Goal: Information Seeking & Learning: Learn about a topic

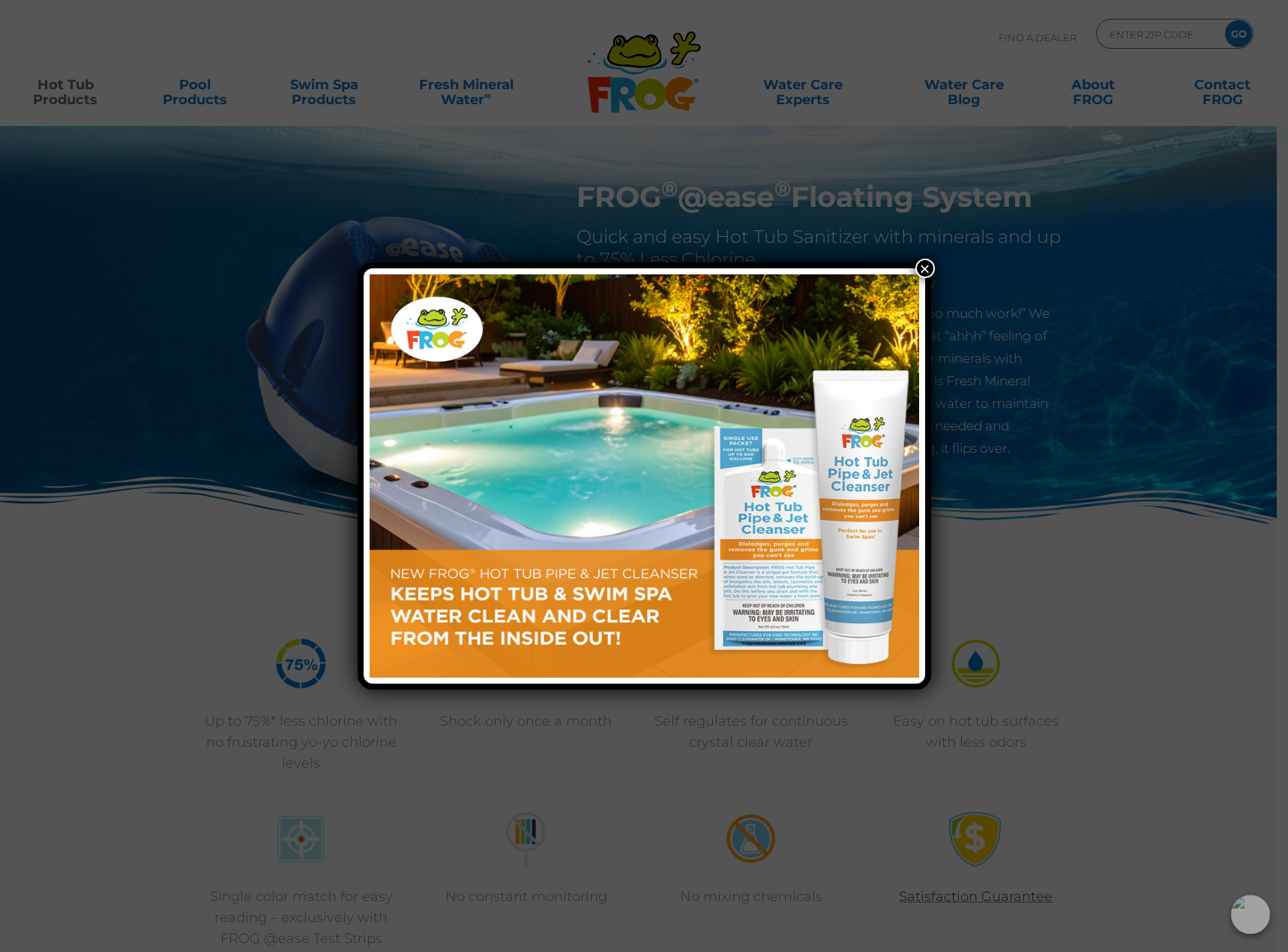
click at [925, 272] on button "×" at bounding box center [926, 268] width 20 height 19
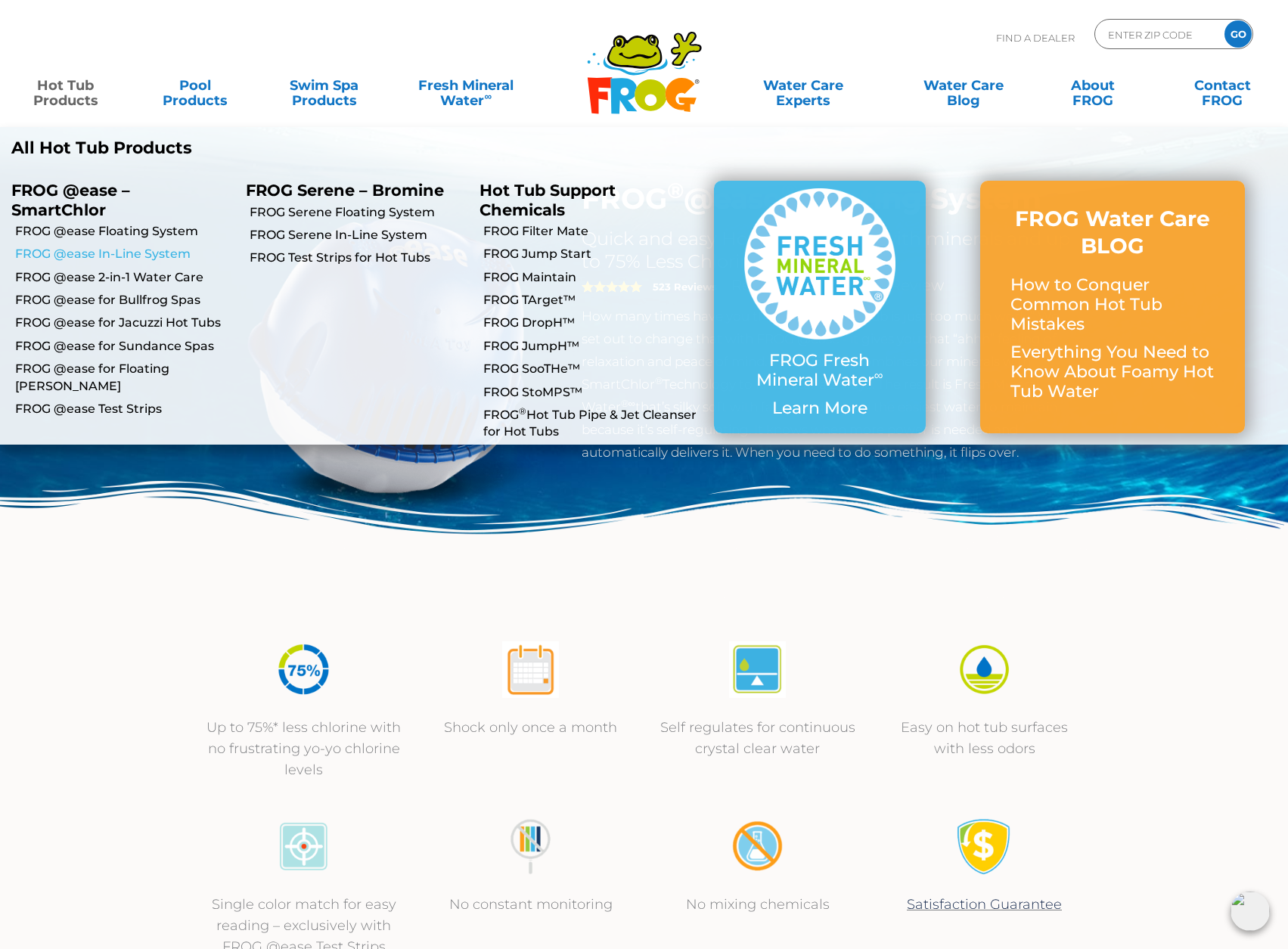
click at [75, 256] on link "FROG @ease In-Line System" at bounding box center [125, 254] width 220 height 16
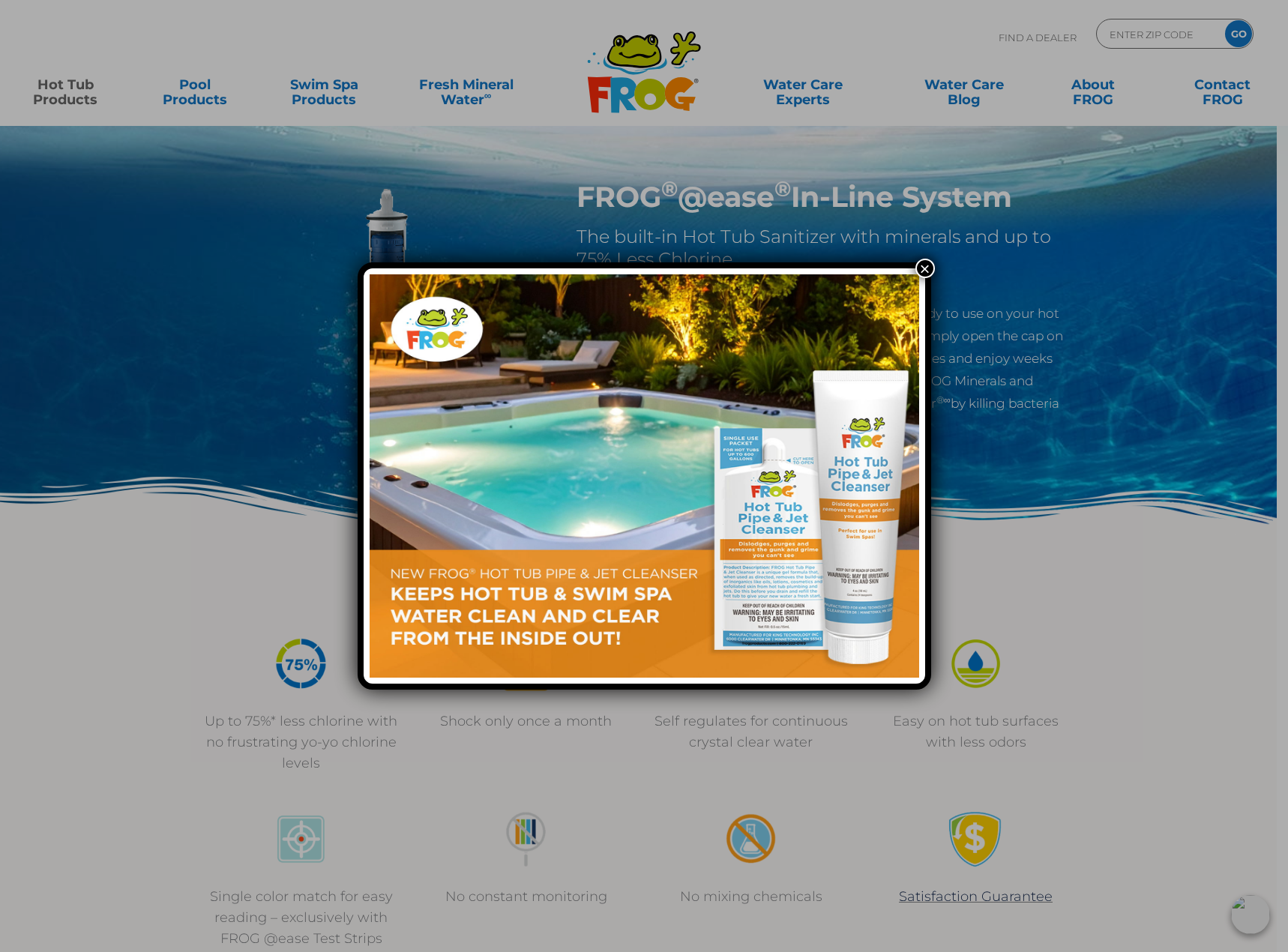
click at [926, 269] on button "×" at bounding box center [926, 268] width 20 height 19
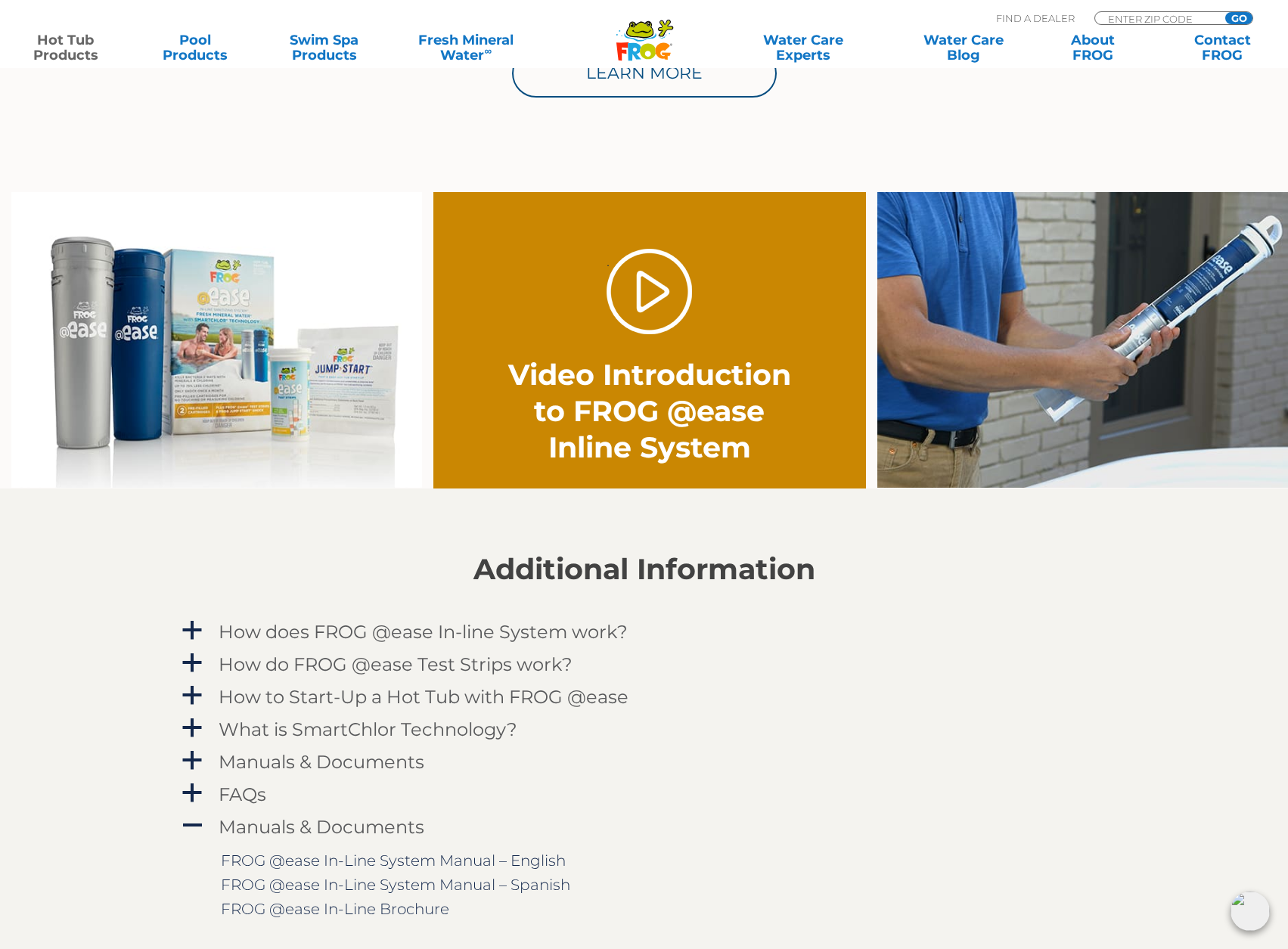
scroll to position [1059, 0]
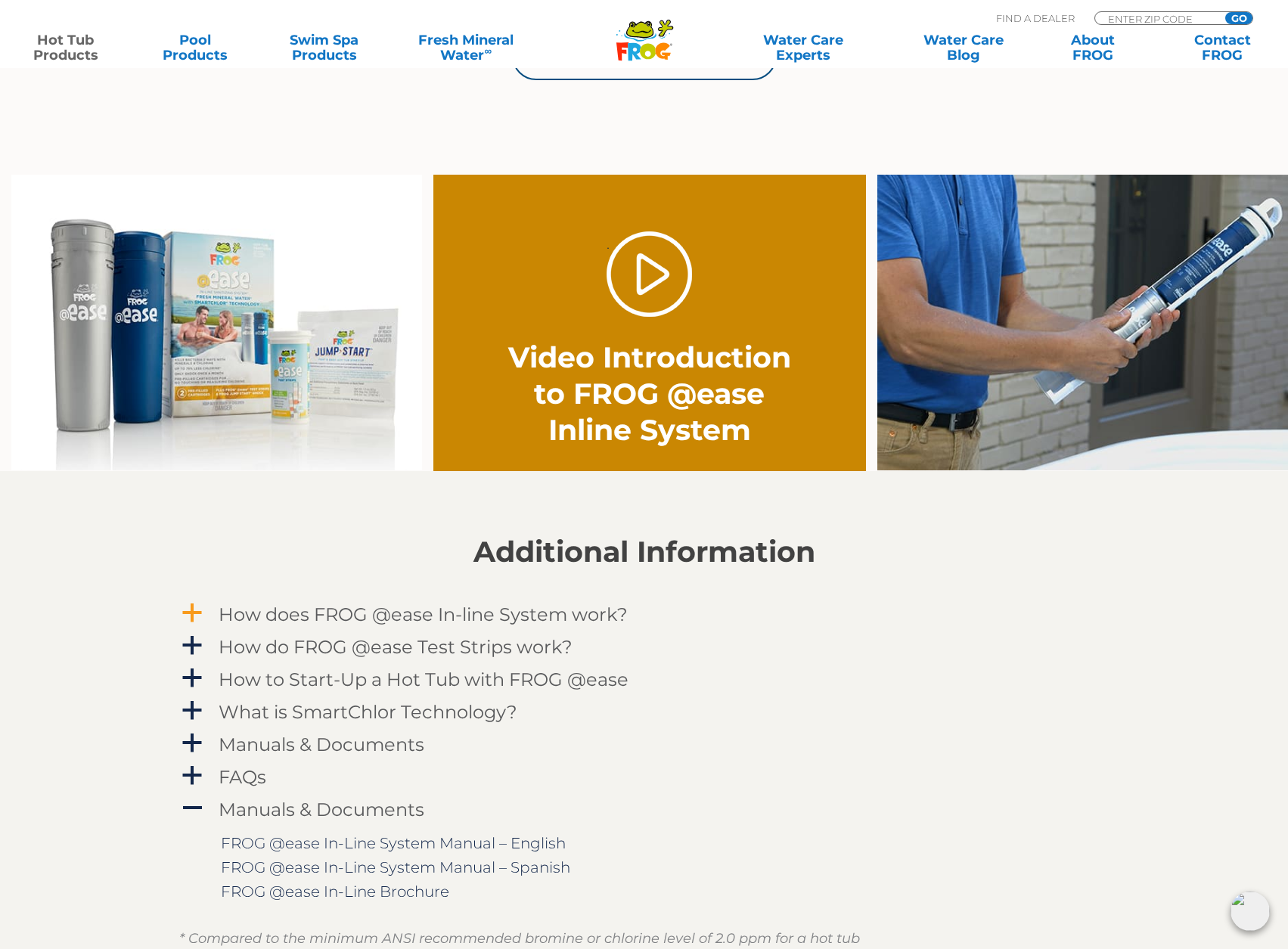
click at [562, 618] on h4 "How does FROG @ease In-line System work?" at bounding box center [423, 614] width 409 height 20
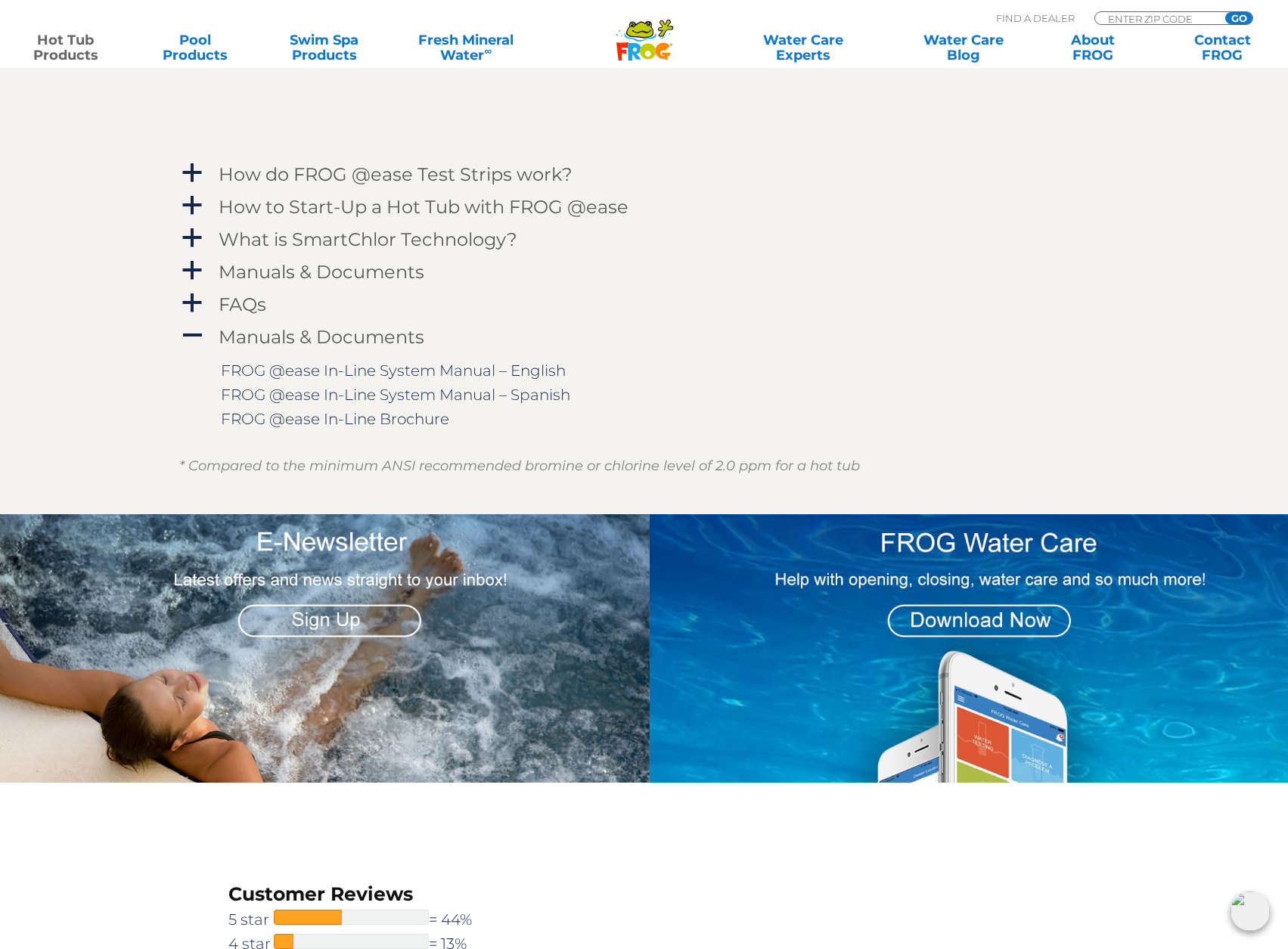
scroll to position [1891, 0]
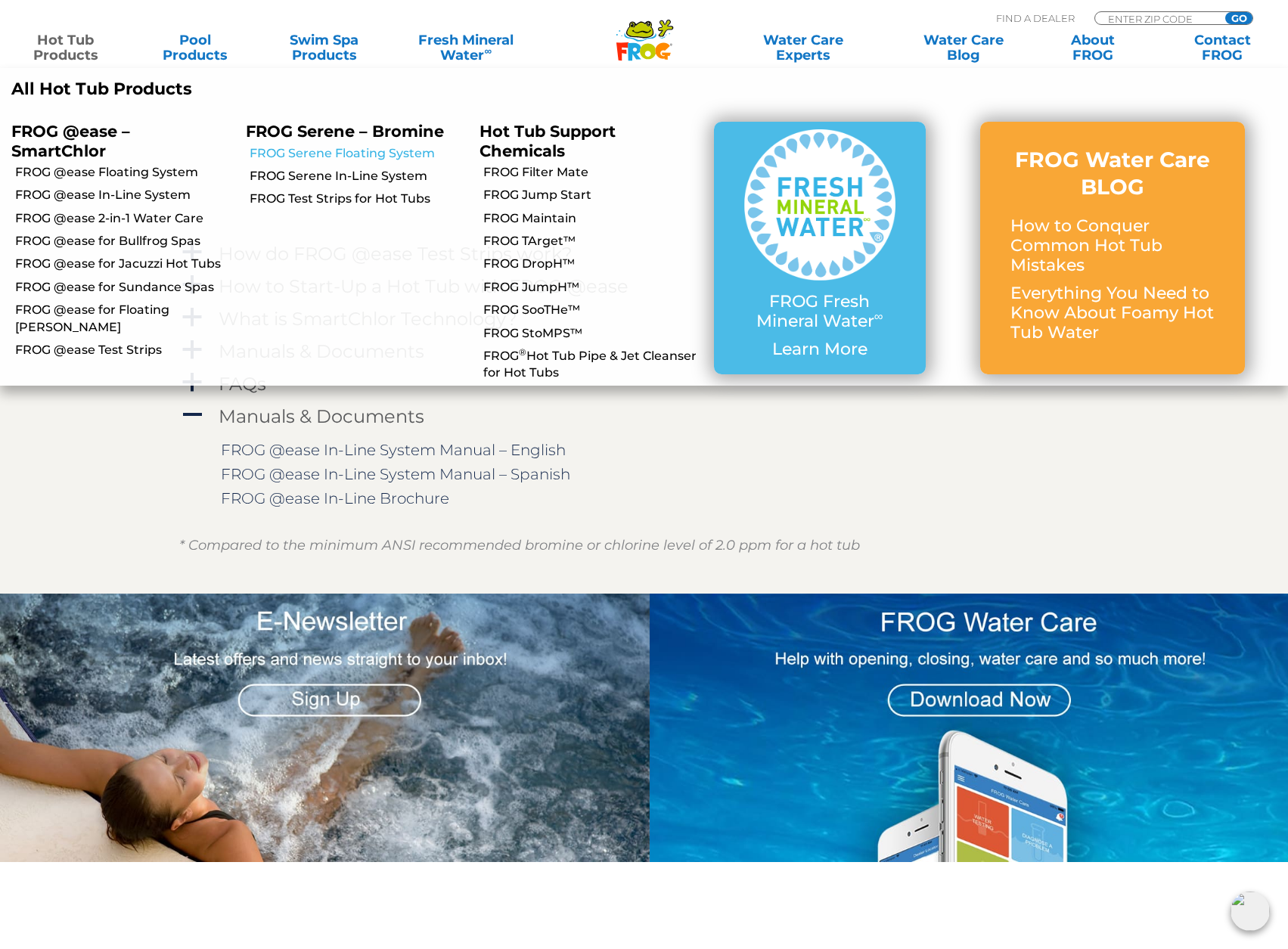
click at [383, 154] on link "FROG Serene Floating System" at bounding box center [359, 153] width 220 height 16
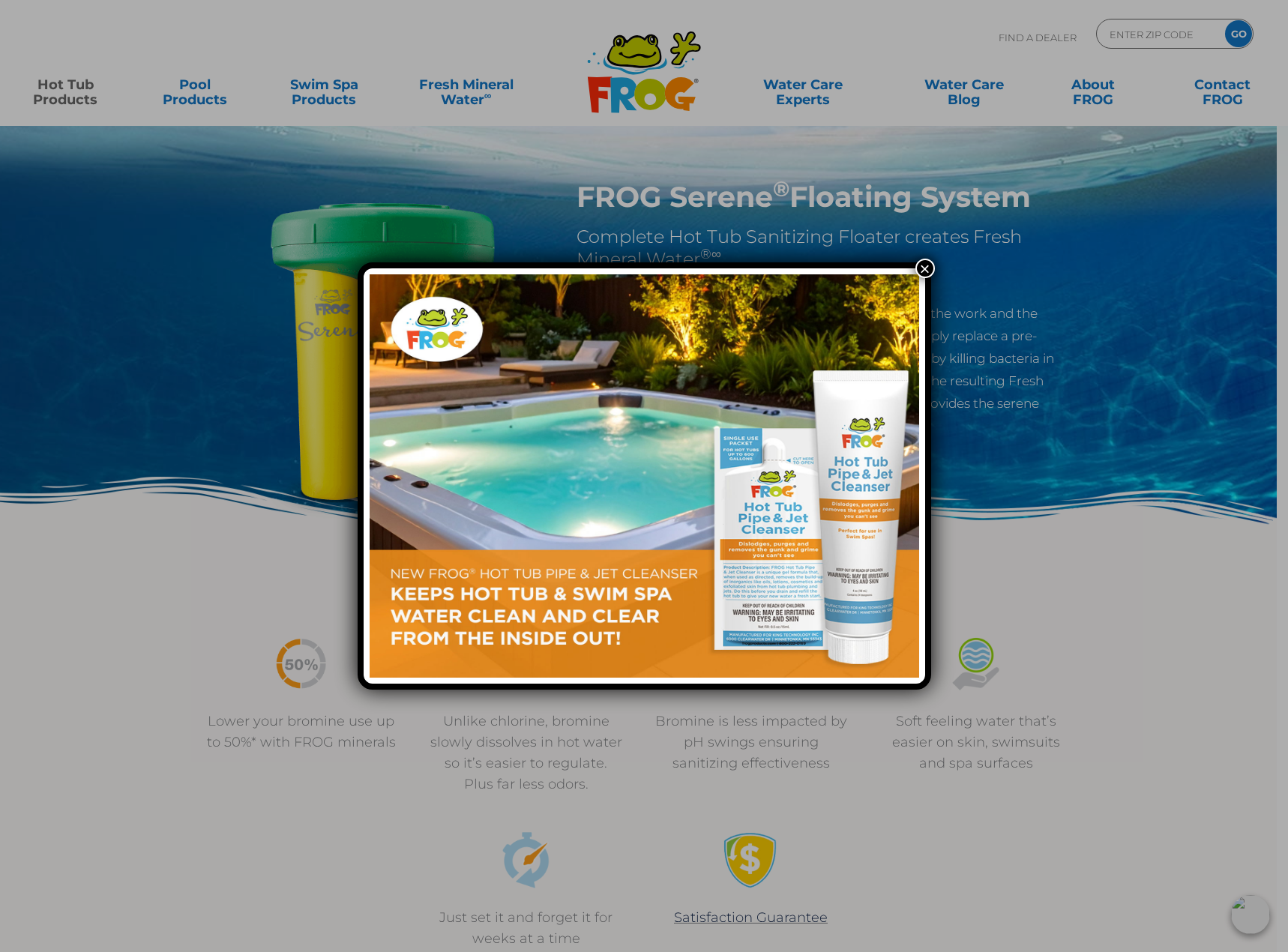
click at [923, 274] on button "×" at bounding box center [926, 268] width 20 height 19
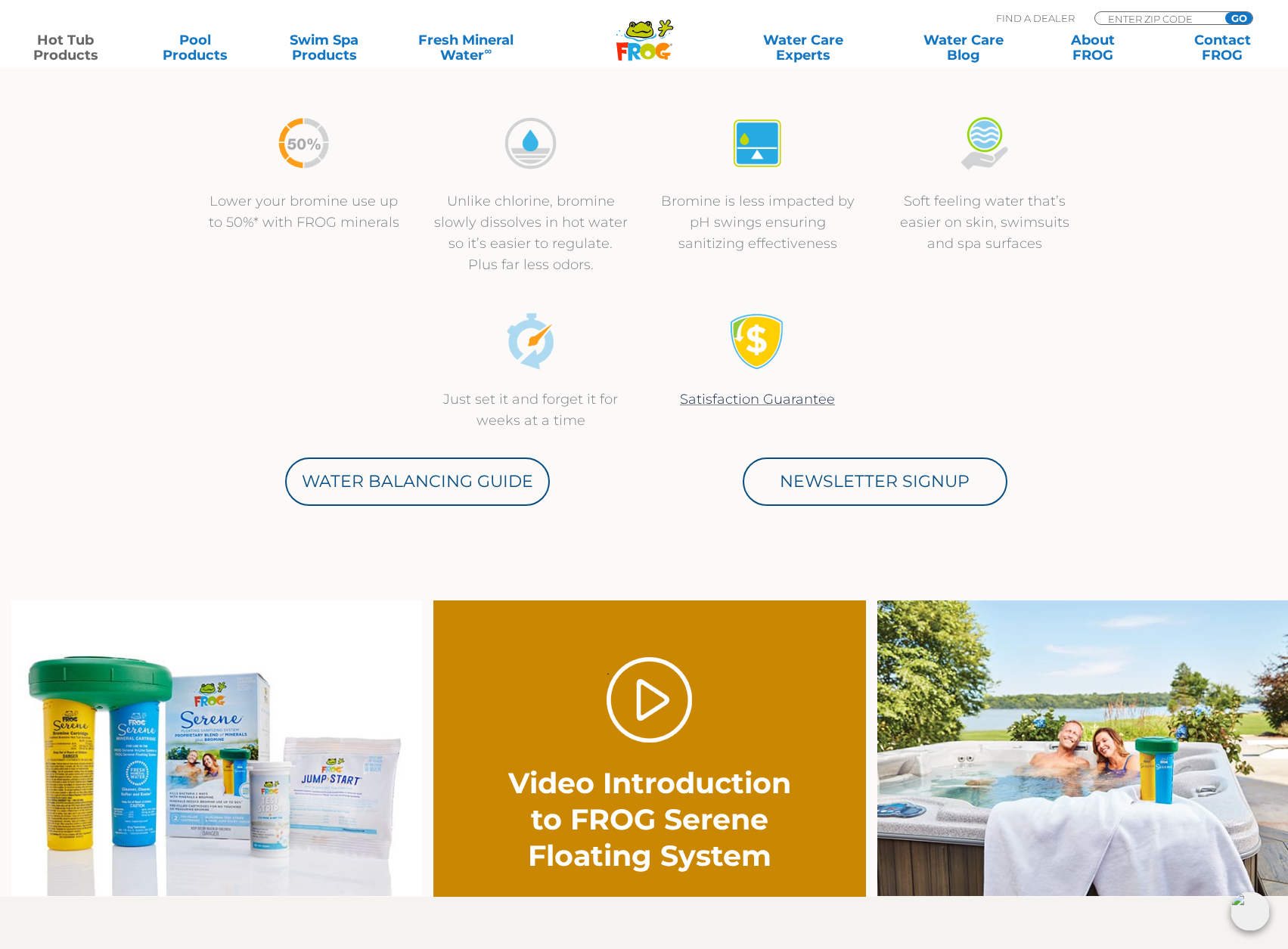
scroll to position [529, 0]
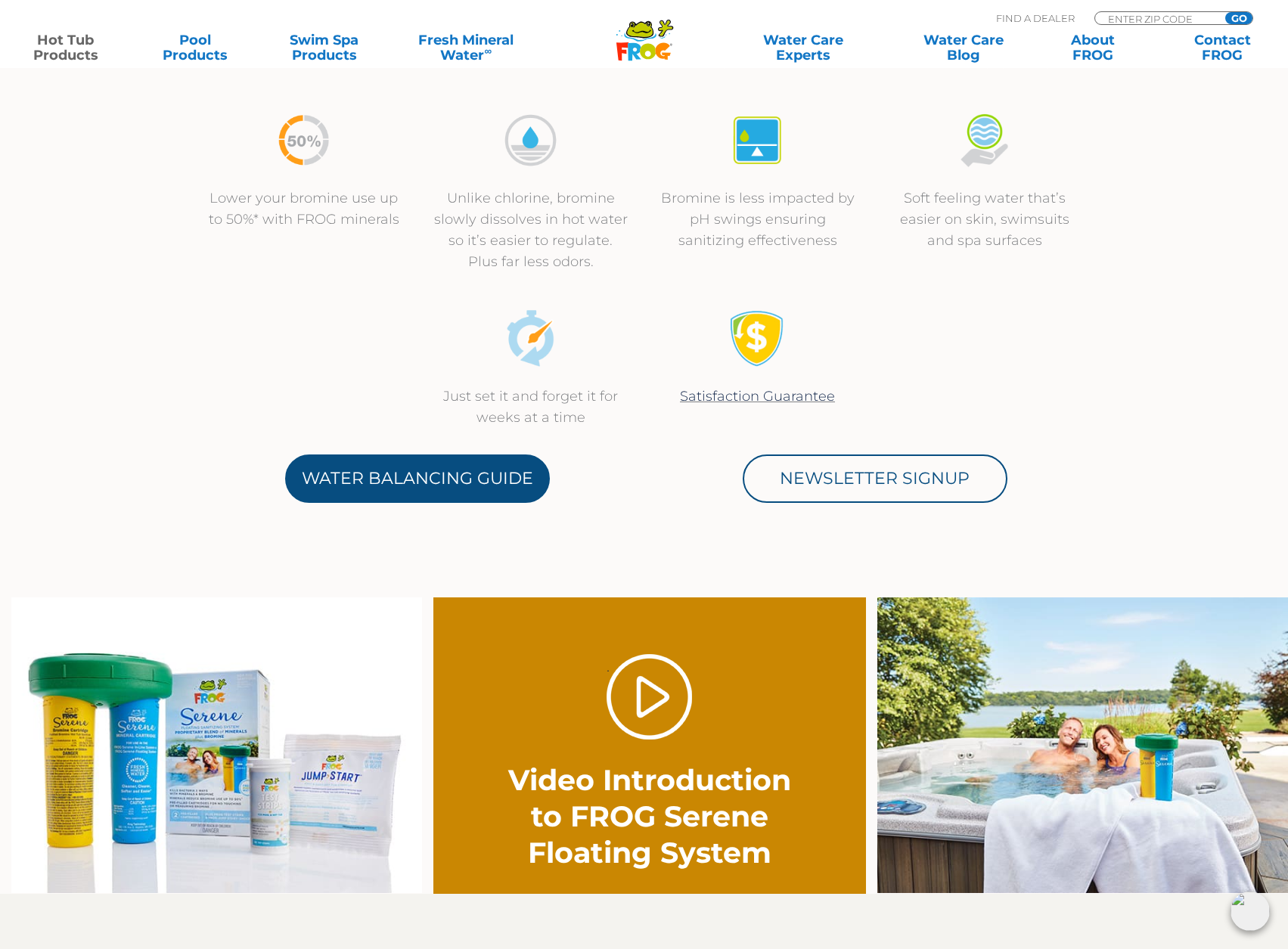
click at [465, 479] on link "Water Balancing Guide" at bounding box center [417, 479] width 265 height 48
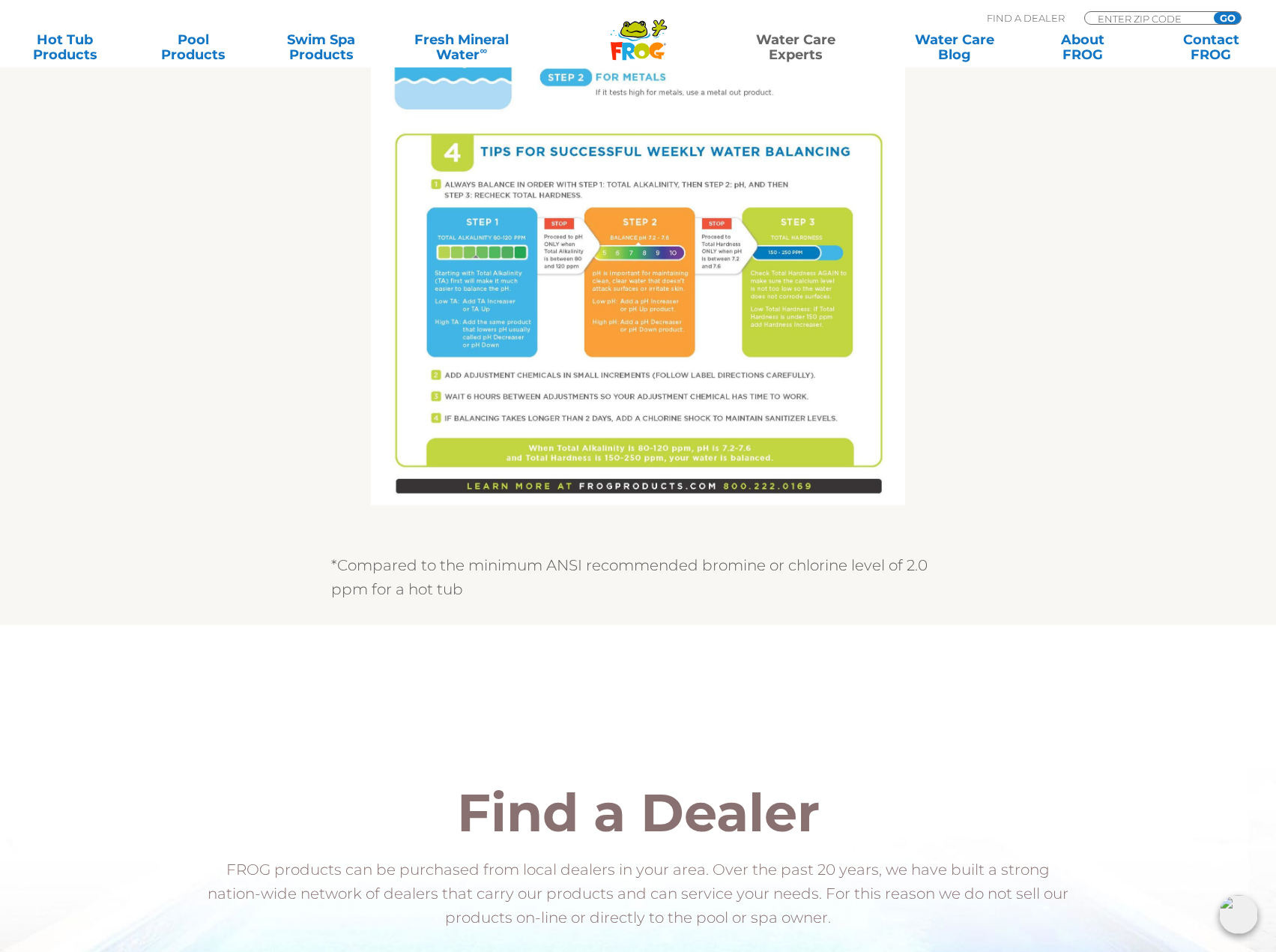
scroll to position [1114, 0]
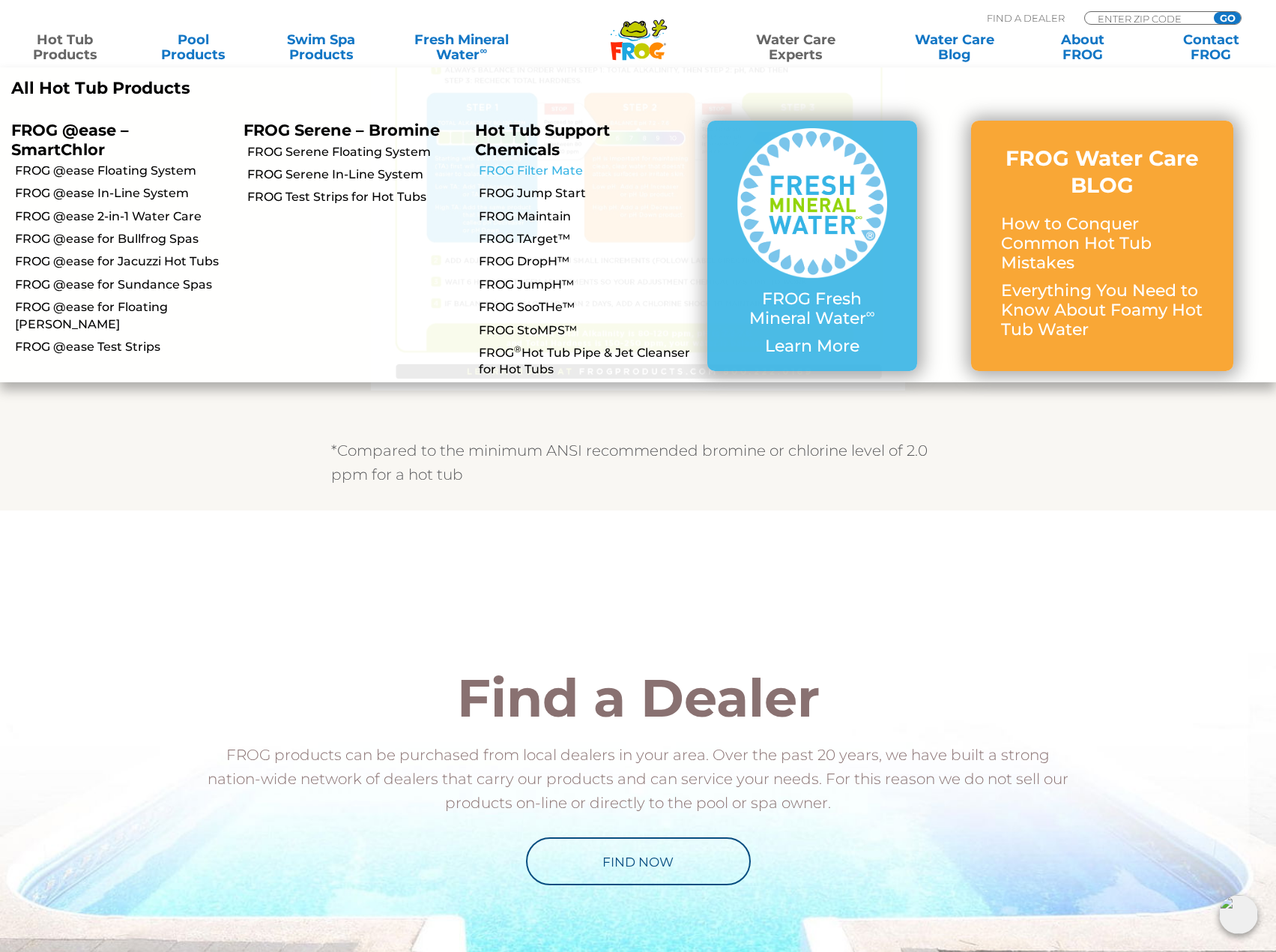
click at [552, 172] on link "FROG Filter Mate" at bounding box center [588, 171] width 218 height 16
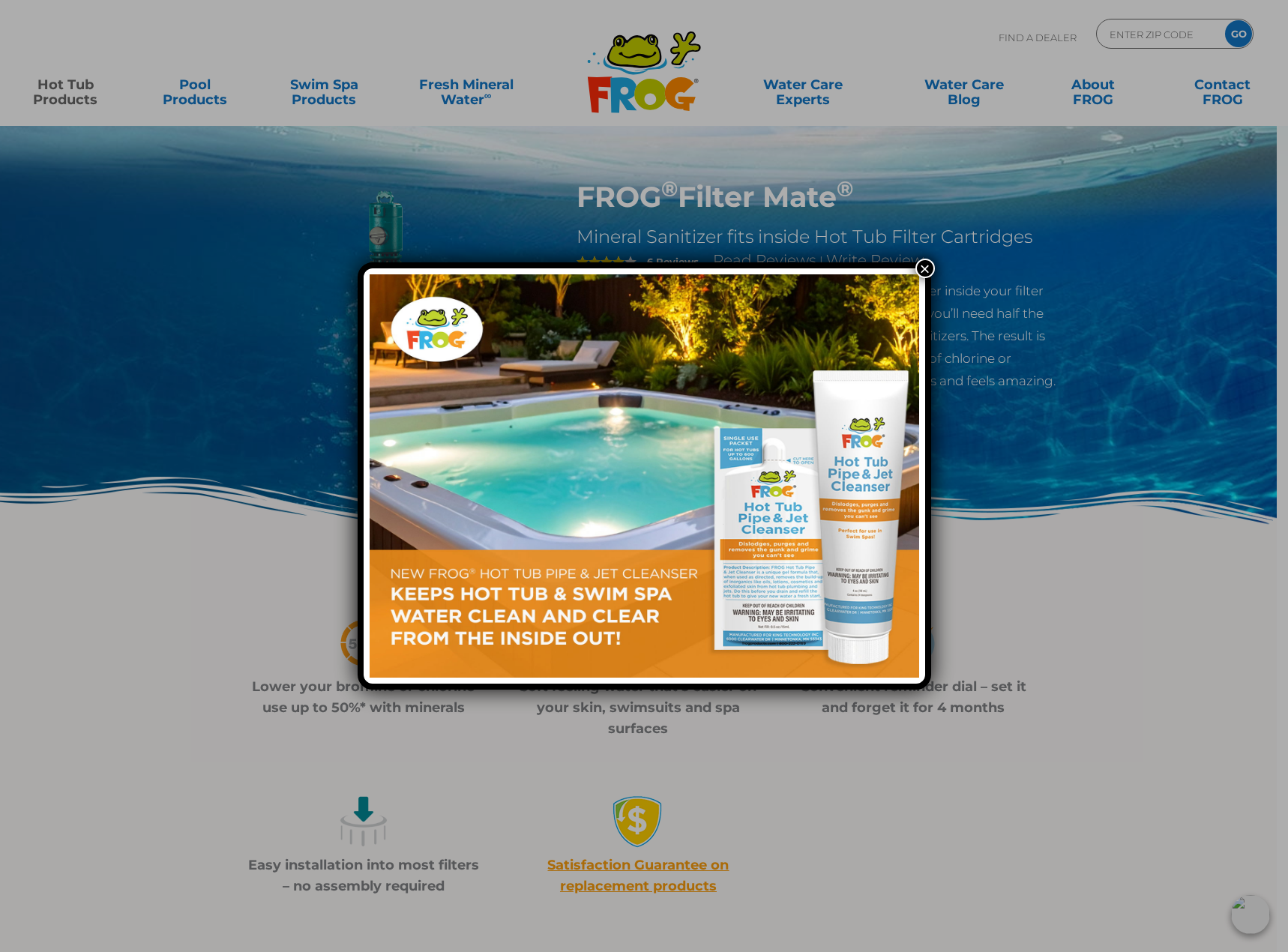
click at [926, 265] on button "×" at bounding box center [926, 268] width 20 height 19
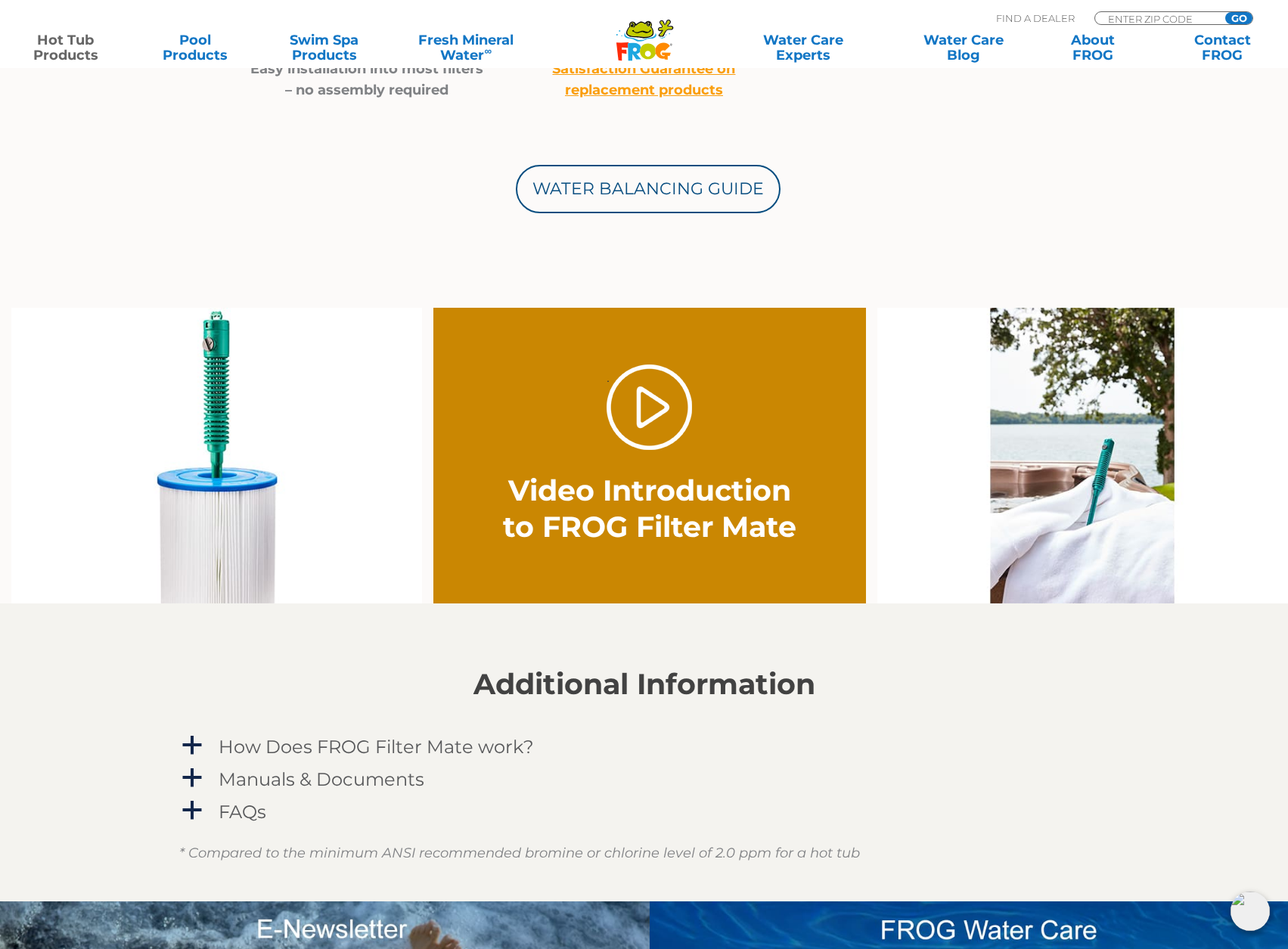
scroll to position [832, 0]
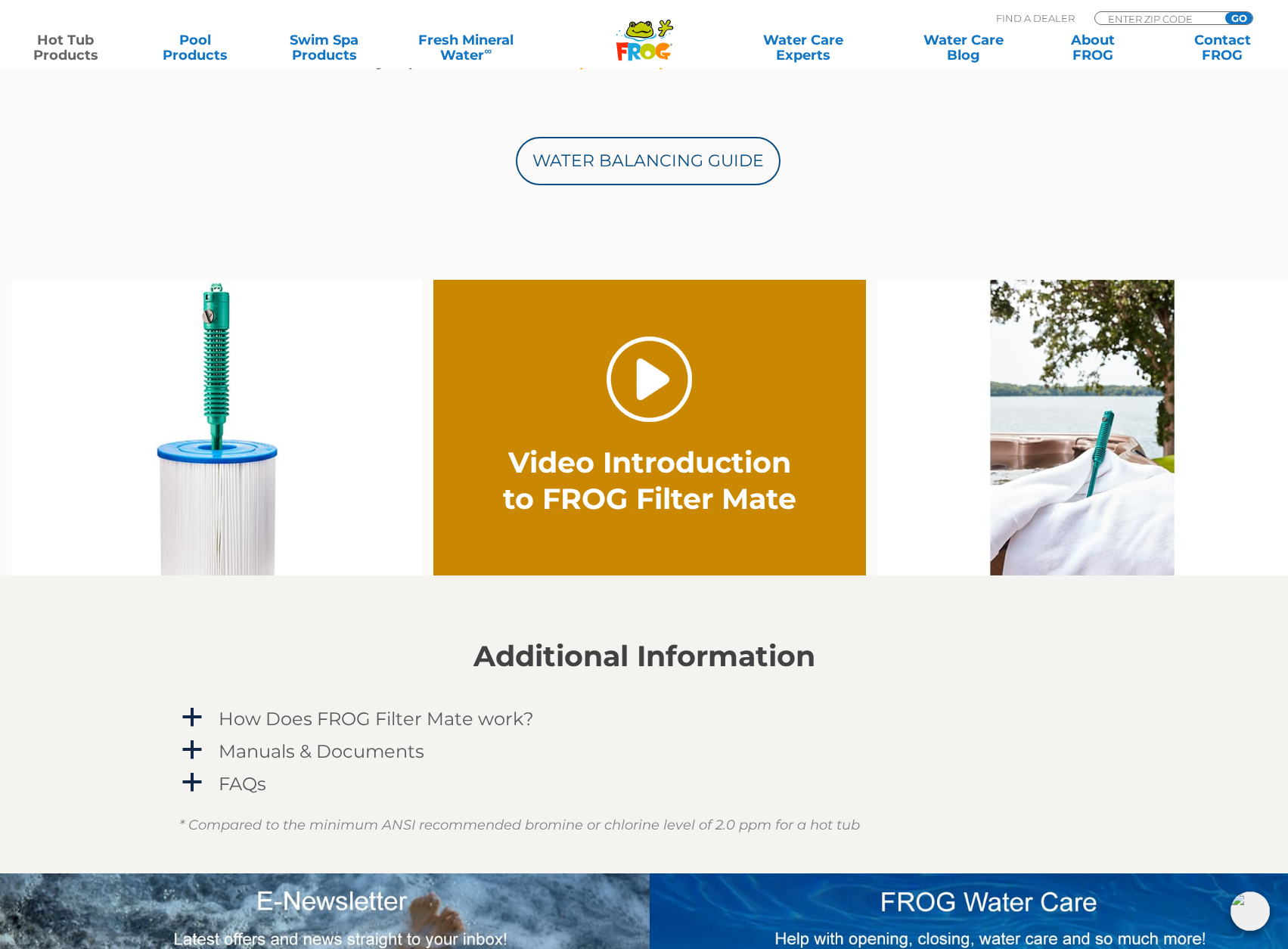
click at [671, 389] on link "." at bounding box center [649, 379] width 85 height 85
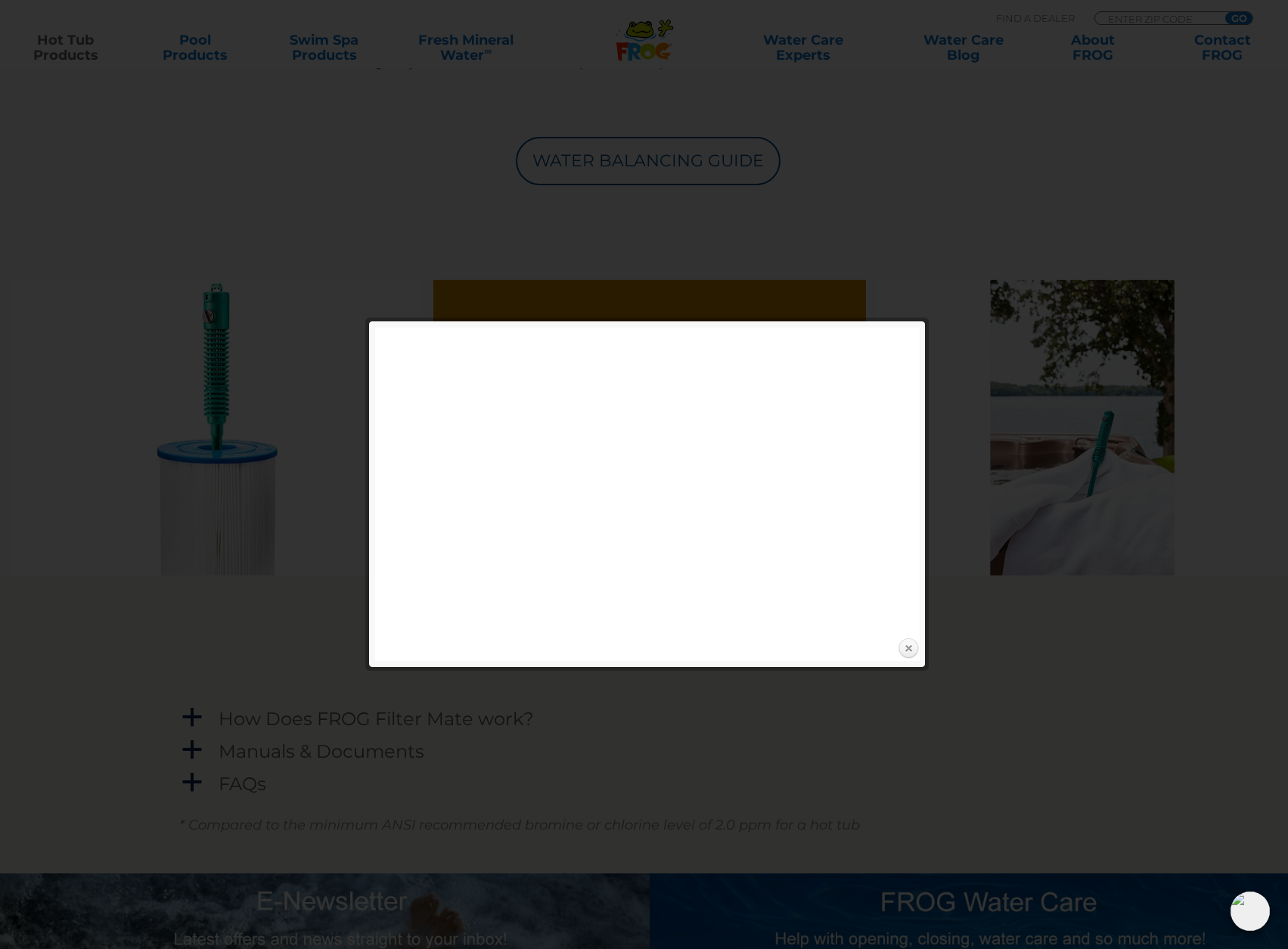
click at [905, 651] on link "Close" at bounding box center [908, 649] width 23 height 23
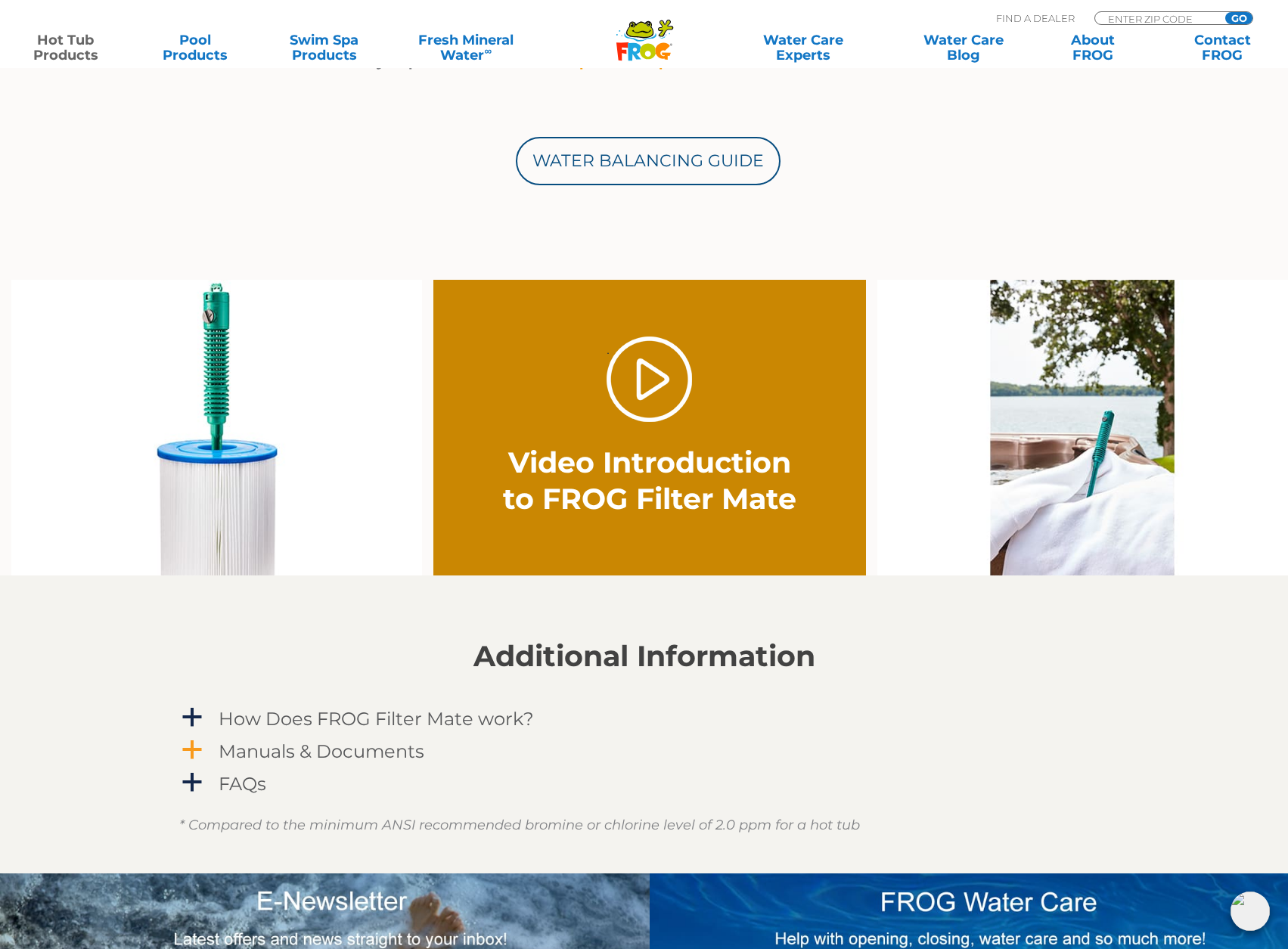
click at [197, 757] on span "a" at bounding box center [193, 750] width 23 height 23
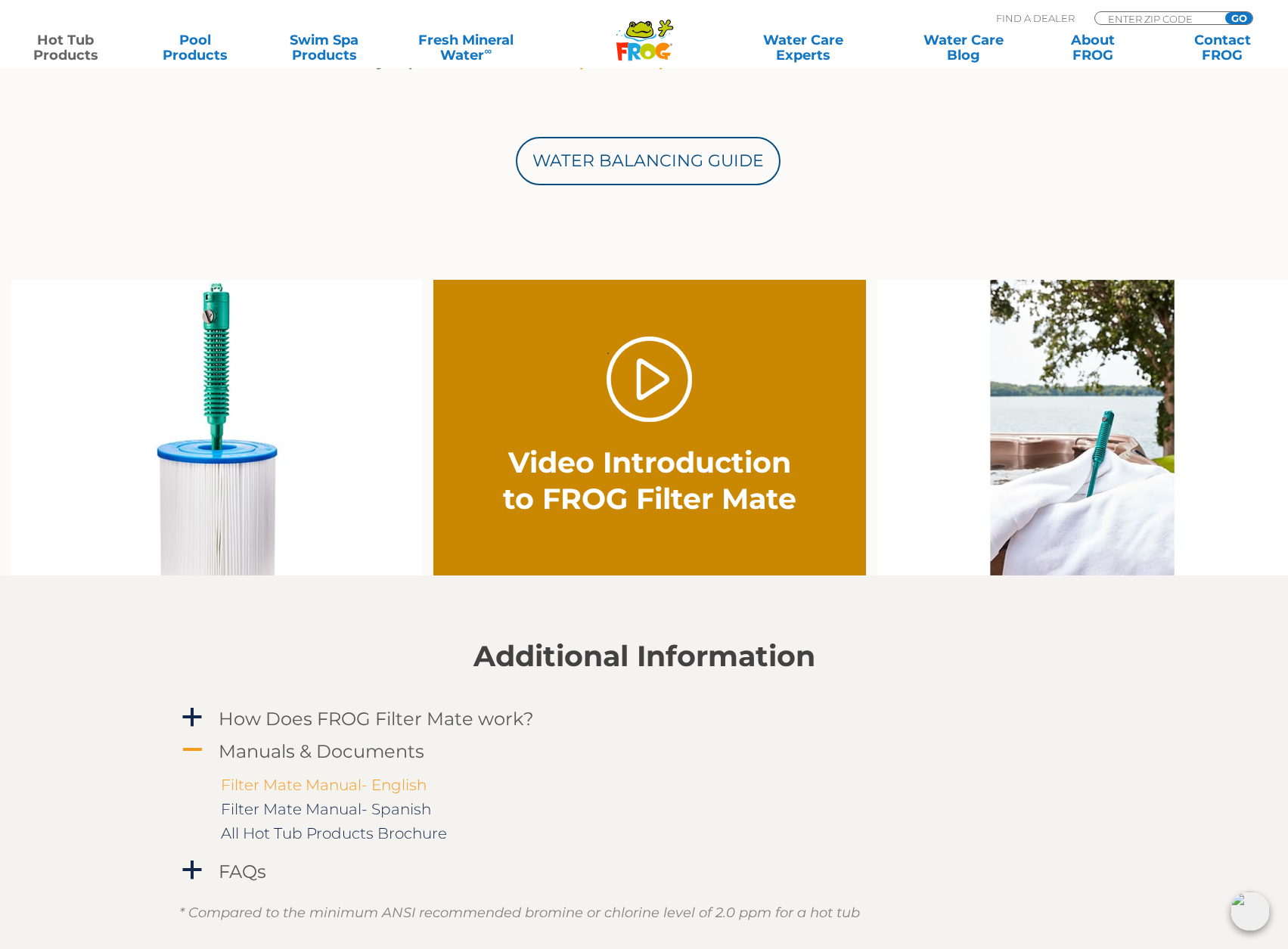
click at [370, 783] on link "Filter Mate Manual- English" at bounding box center [323, 785] width 206 height 18
